Goal: Transaction & Acquisition: Purchase product/service

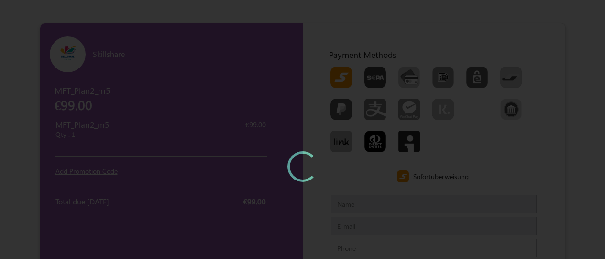
type input "MFTCustomernew"
type input "mindforcetechnology@hotmail.com"
type input "999999999"
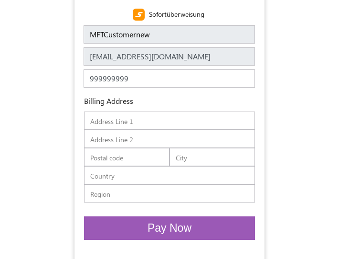
scroll to position [335, 0]
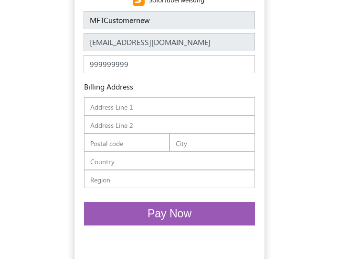
click at [190, 114] on input "text" at bounding box center [169, 106] width 171 height 18
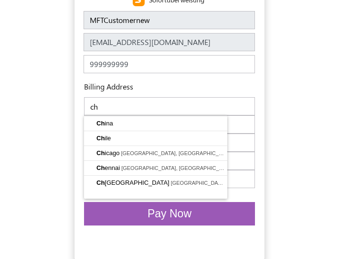
type input "c"
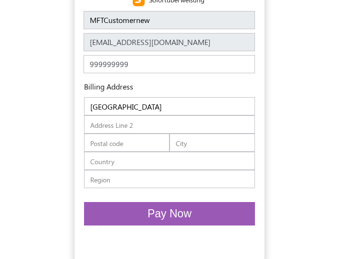
click at [141, 142] on input "text" at bounding box center [127, 142] width 86 height 18
click at [162, 110] on input "Sri koushiga plaza" at bounding box center [169, 106] width 171 height 18
type input "S"
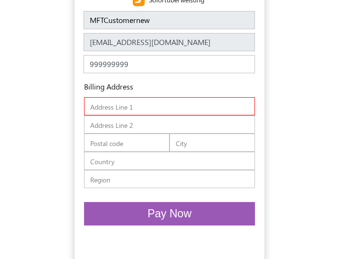
click at [223, 216] on button "Pay Now" at bounding box center [169, 213] width 171 height 23
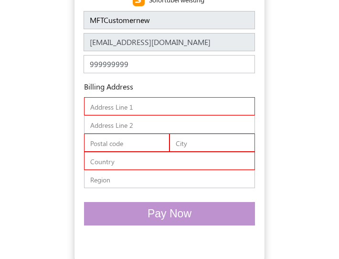
scroll to position [348, 0]
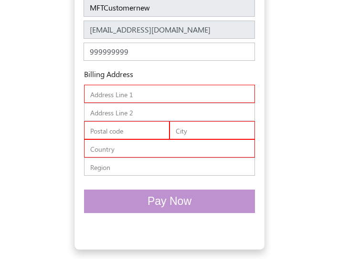
click at [185, 96] on input "text" at bounding box center [169, 94] width 171 height 18
type input "Sri Koushiga plaza"
click at [141, 133] on input "text" at bounding box center [127, 130] width 86 height 18
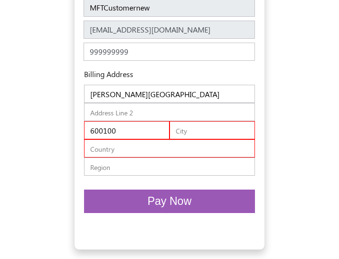
type input "600100"
click at [203, 131] on input "text" at bounding box center [213, 130] width 86 height 18
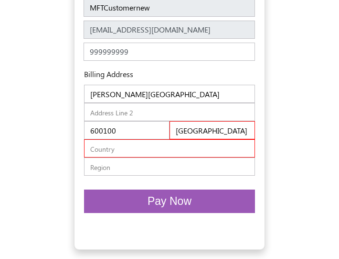
type input "chennai"
click at [185, 144] on input "text" at bounding box center [169, 148] width 171 height 18
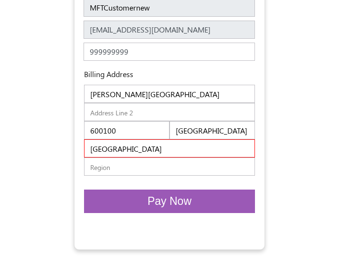
type input "India"
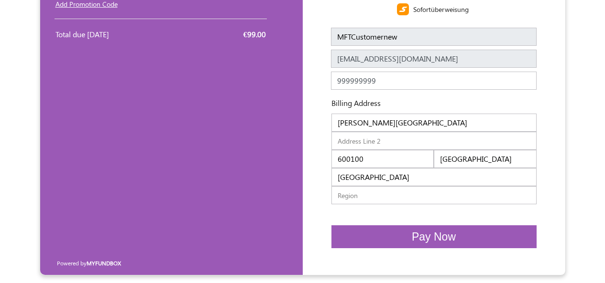
scroll to position [160, 0]
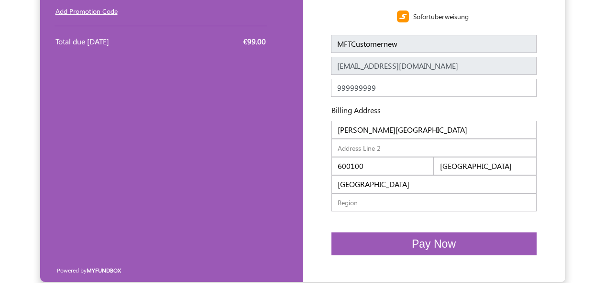
click at [425, 235] on button "Pay Now" at bounding box center [433, 244] width 205 height 23
